Goal: Task Accomplishment & Management: Use online tool/utility

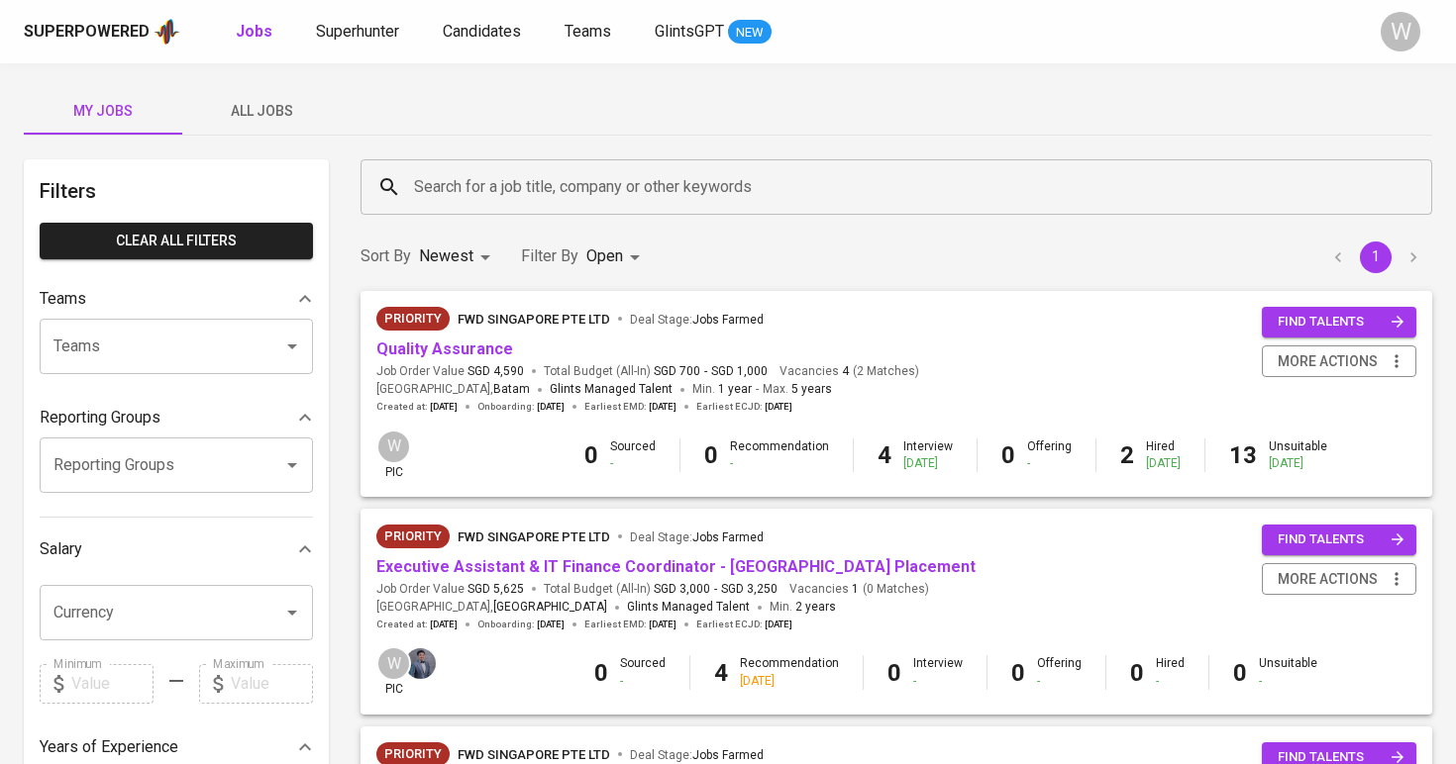
click at [595, 277] on div "Sort By Newest NEWEST Filter By Open OPEN 1" at bounding box center [896, 257] width 1095 height 60
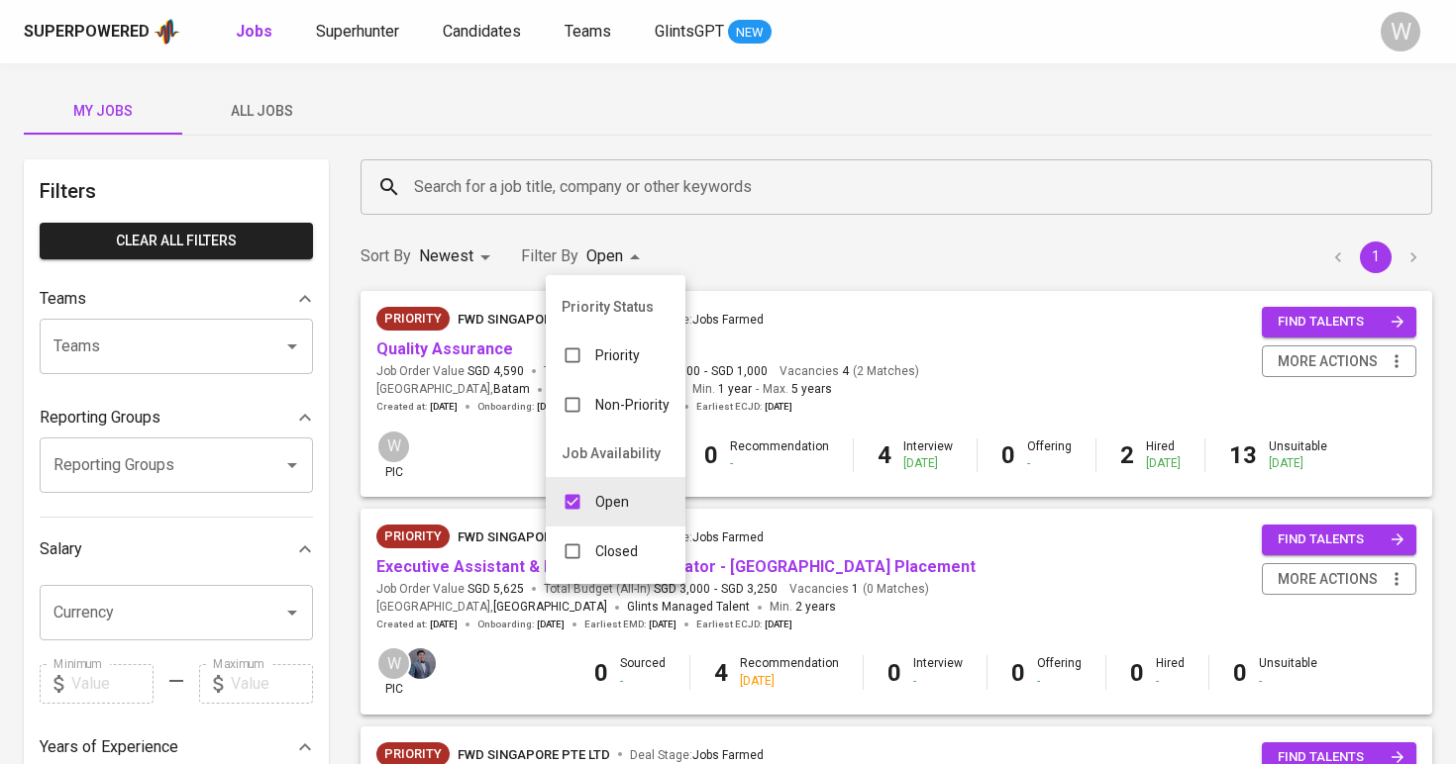
click at [609, 261] on body "Superpowered Jobs Superhunter Candidates Teams GlintsGPT NEW W My Jobs All Jobs…" at bounding box center [728, 749] width 1456 height 1498
click at [596, 519] on div "Open" at bounding box center [595, 502] width 99 height 38
checkbox input "false"
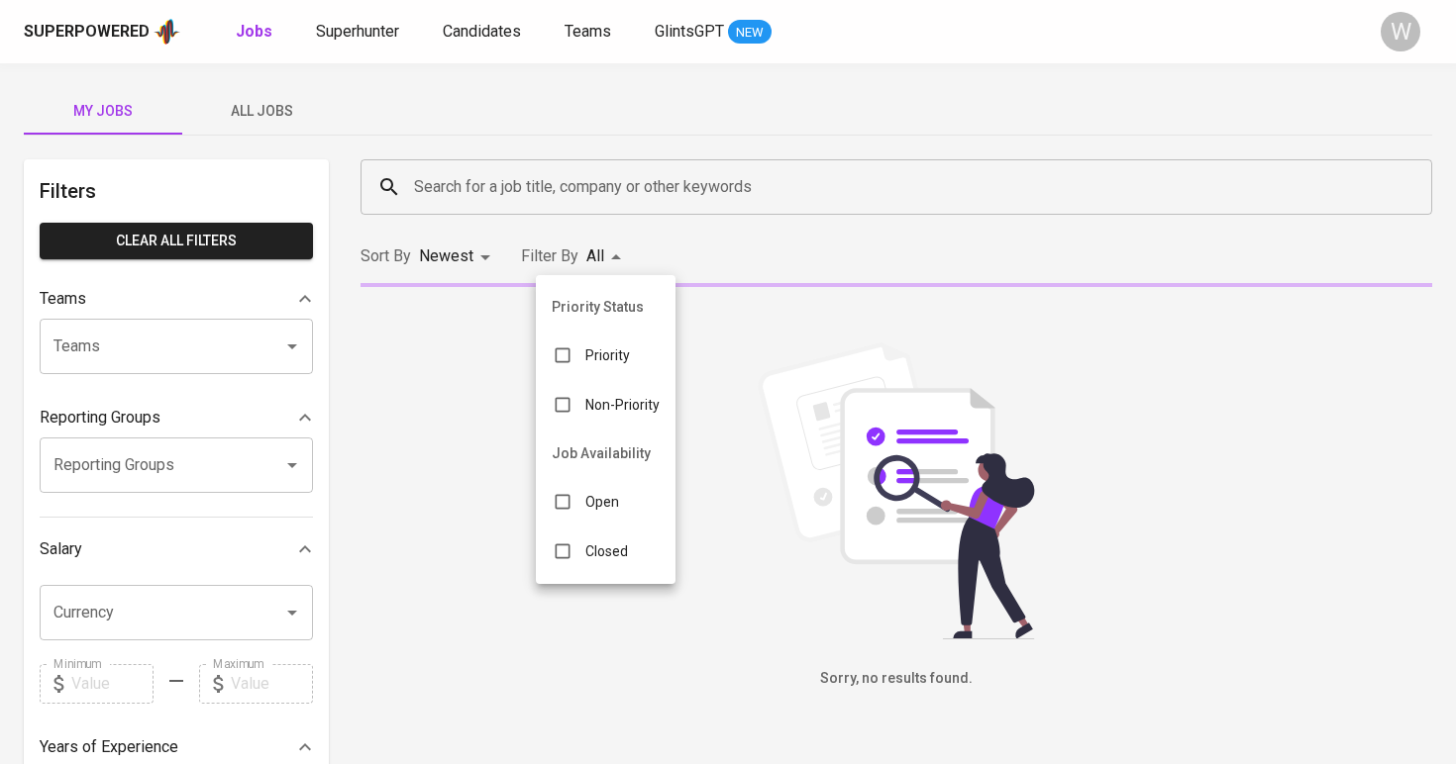
click at [587, 568] on div "Closed" at bounding box center [590, 552] width 108 height 38
type input "CLOSE"
checkbox input "true"
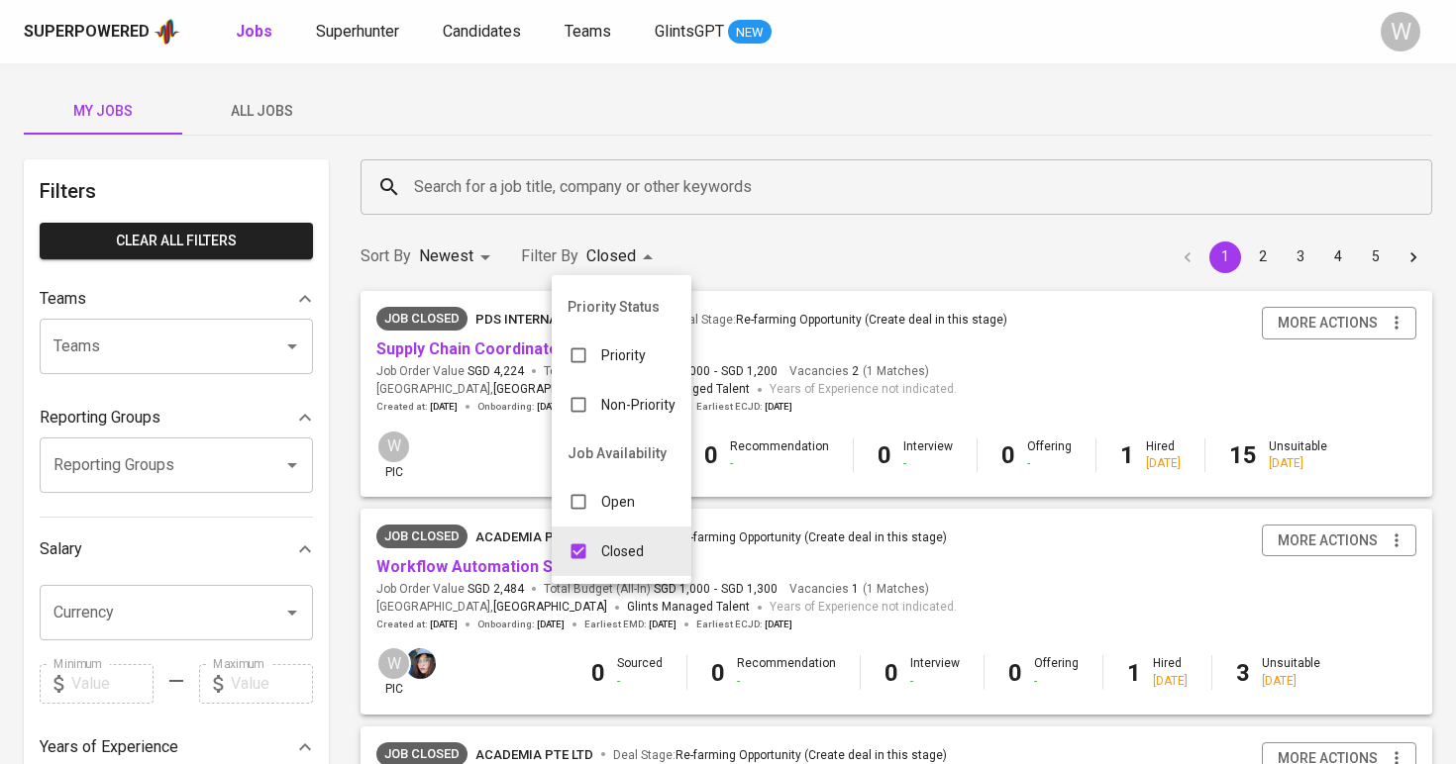
click at [1398, 316] on div at bounding box center [728, 382] width 1456 height 764
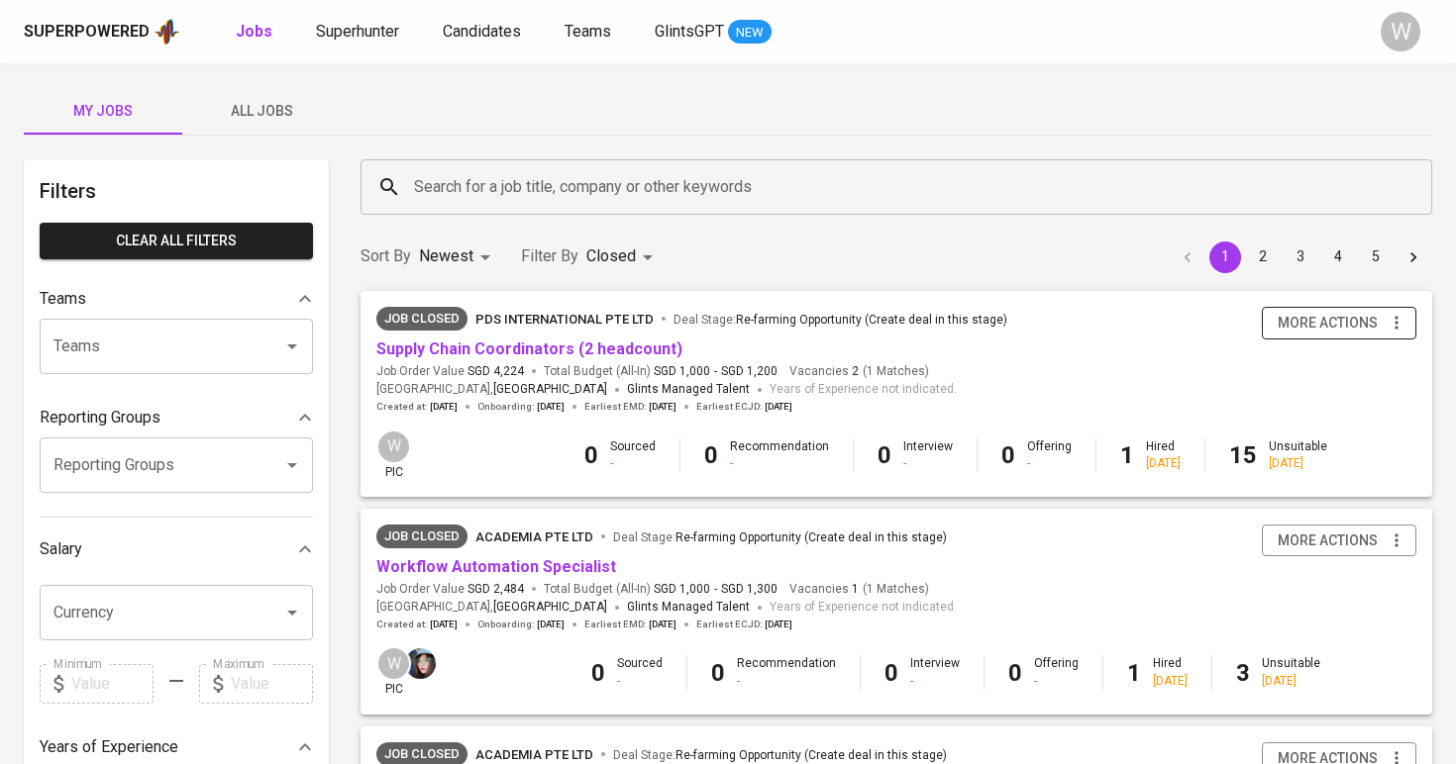
click at [1396, 318] on icon "button" at bounding box center [1395, 323] width 3 height 13
click at [1001, 331] on div at bounding box center [728, 382] width 1456 height 764
click at [521, 342] on link "Supply Chain Coordinators (2 headcount)" at bounding box center [529, 349] width 306 height 19
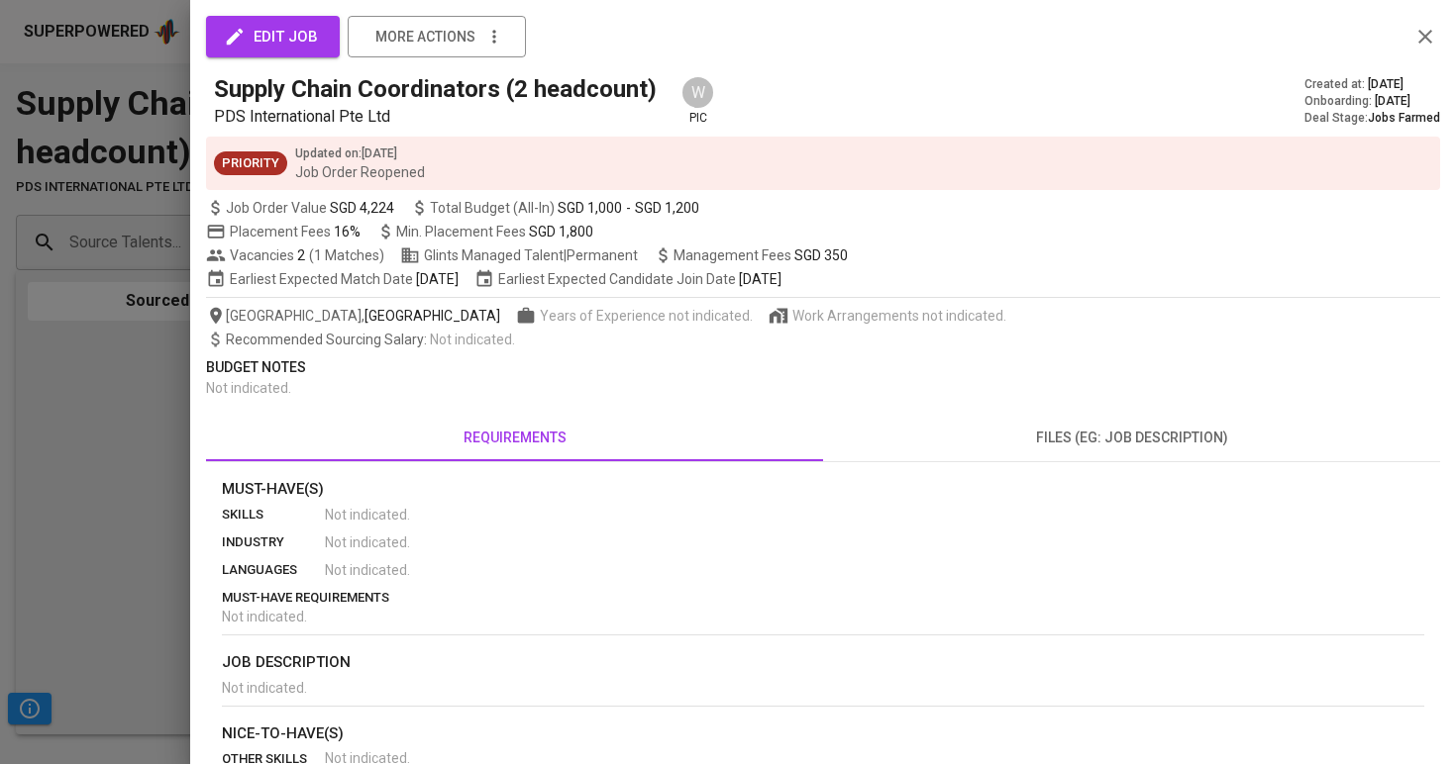
click at [175, 431] on div at bounding box center [728, 382] width 1456 height 764
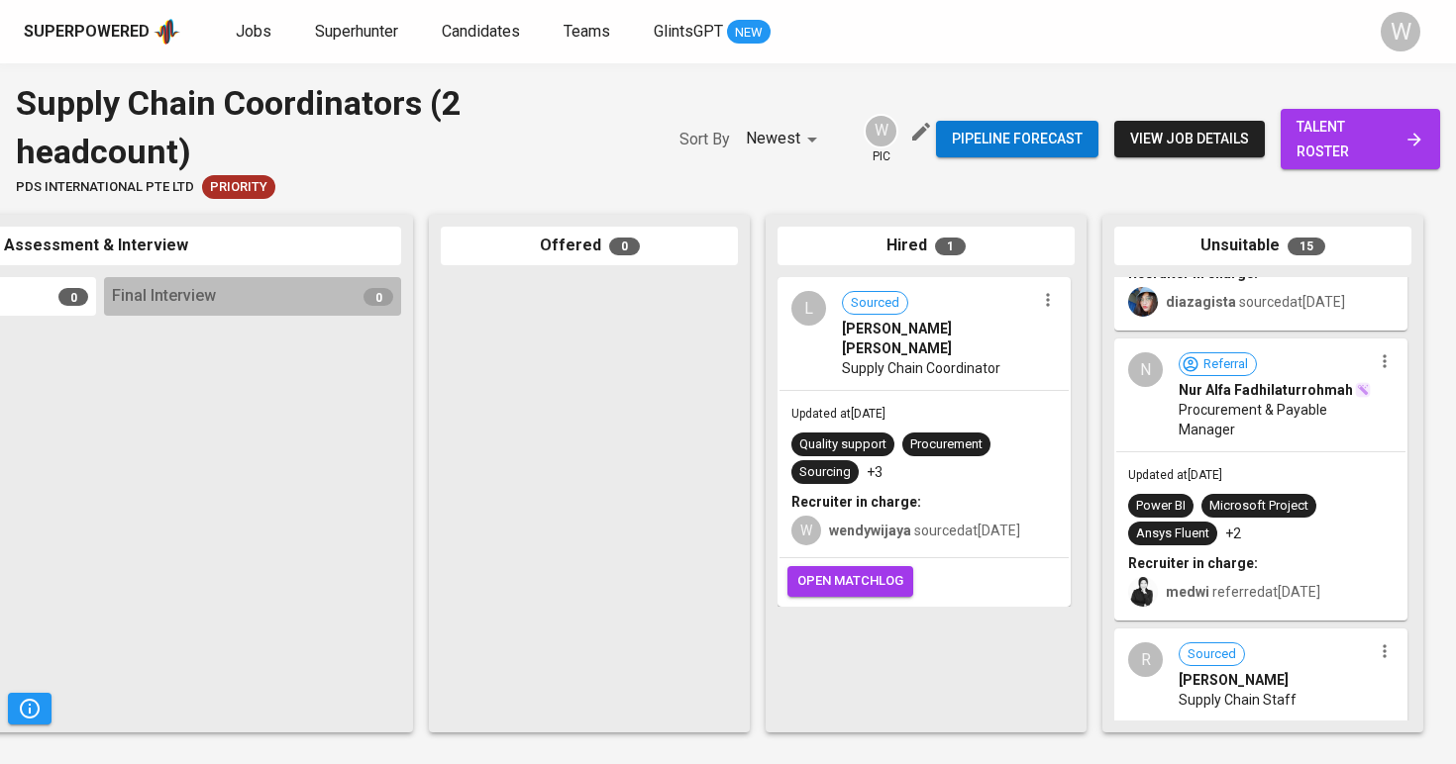
scroll to position [3643, 0]
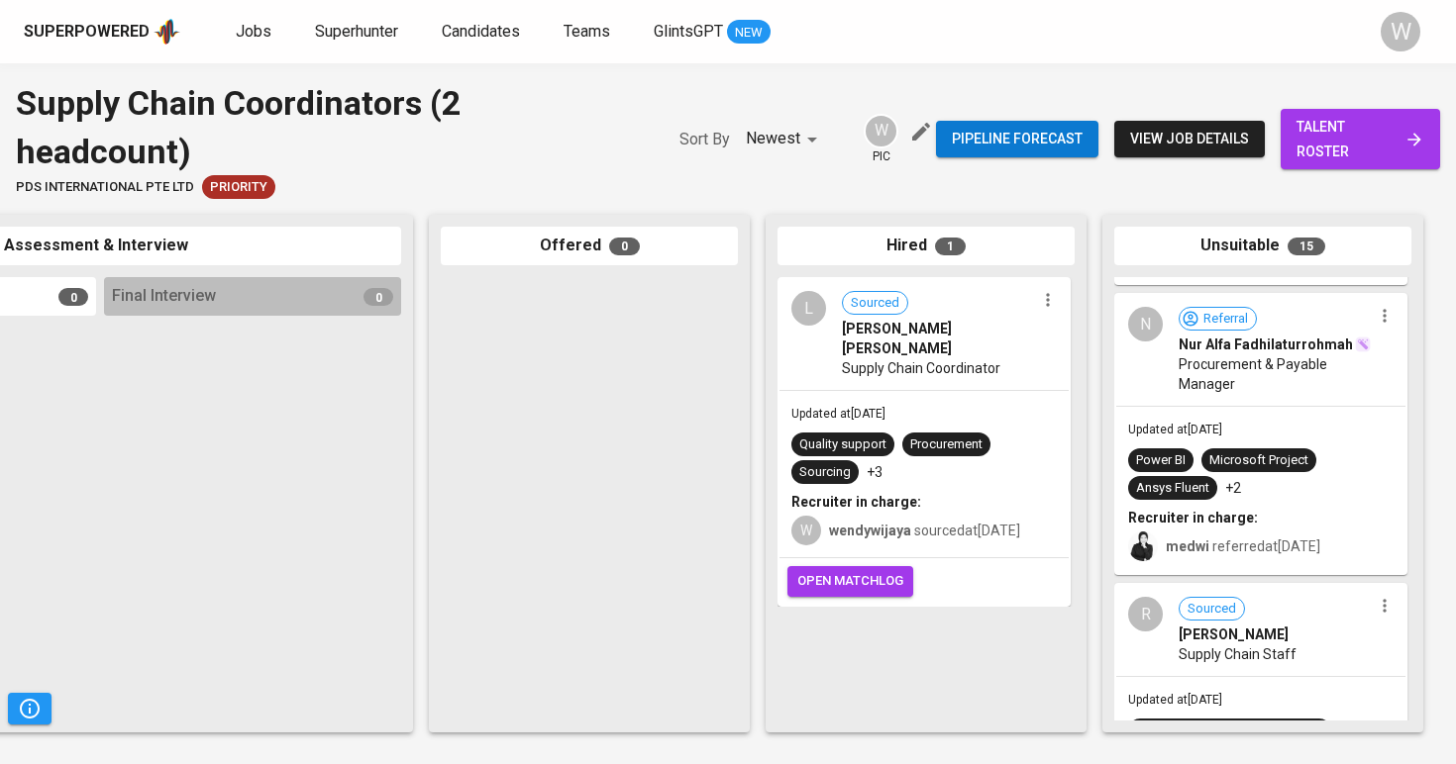
click at [1436, 142] on link "talent roster" at bounding box center [1359, 139] width 159 height 60
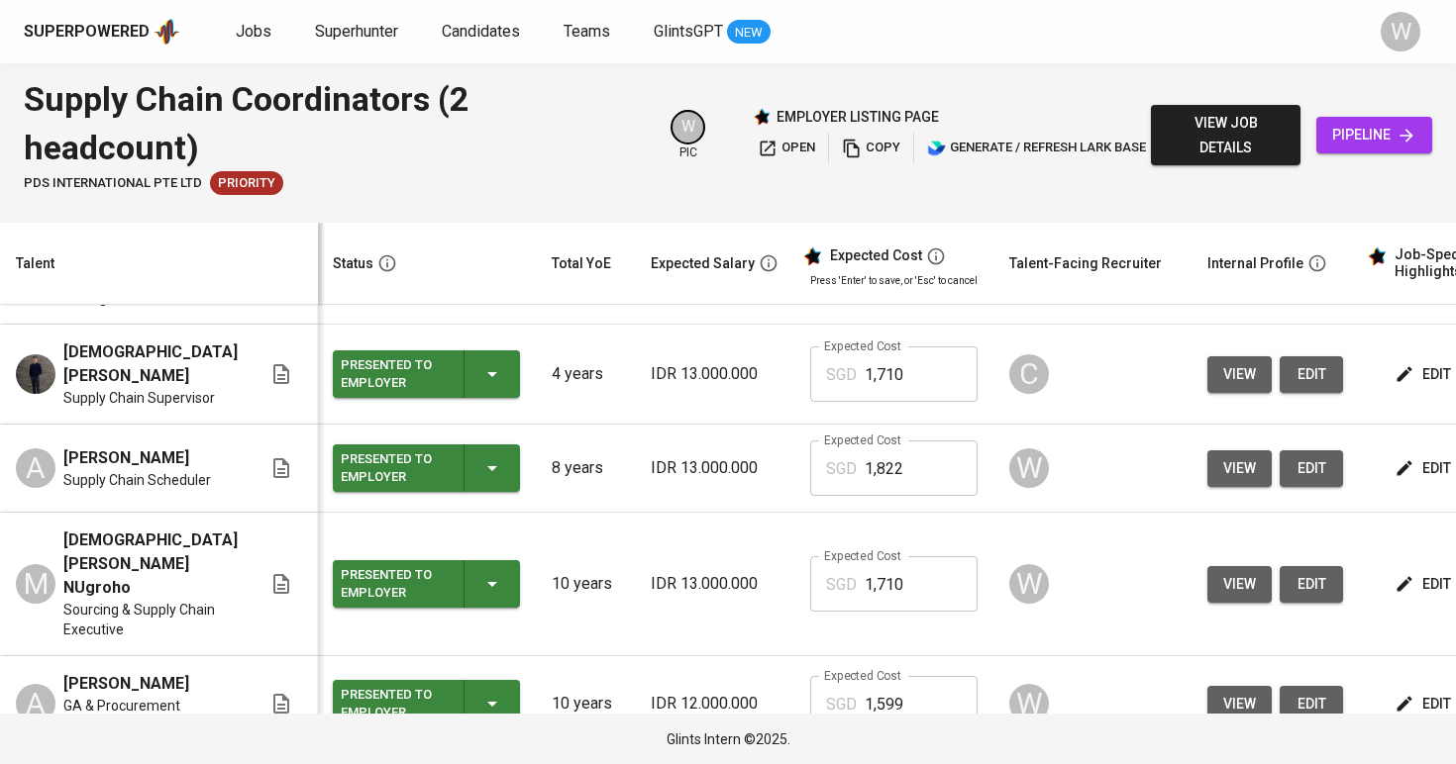
scroll to position [541, 1]
